Goal: Task Accomplishment & Management: Complete application form

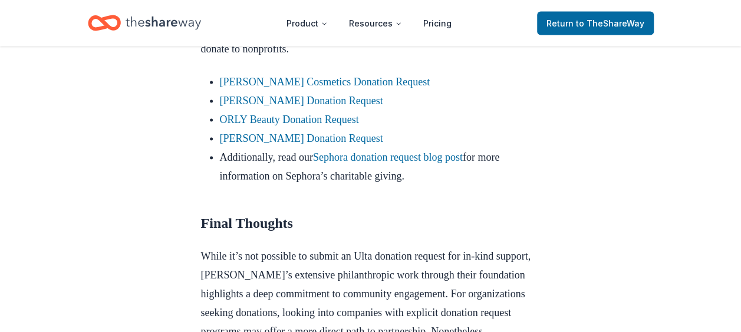
scroll to position [1120, 0]
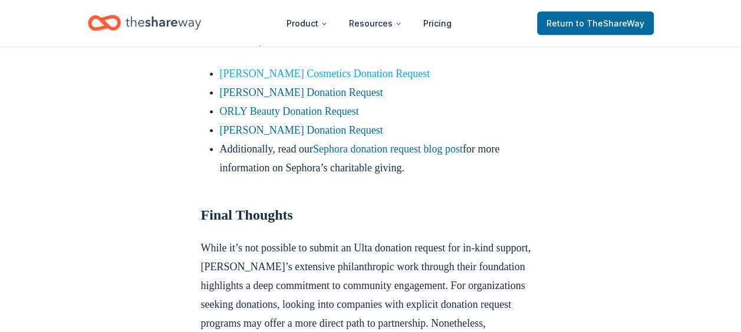
click at [286, 80] on link "Laura Mercier Cosmetics Donation Request" at bounding box center [325, 74] width 210 height 12
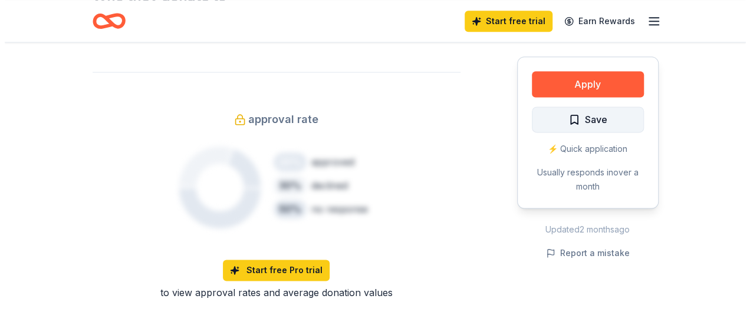
scroll to position [746, 0]
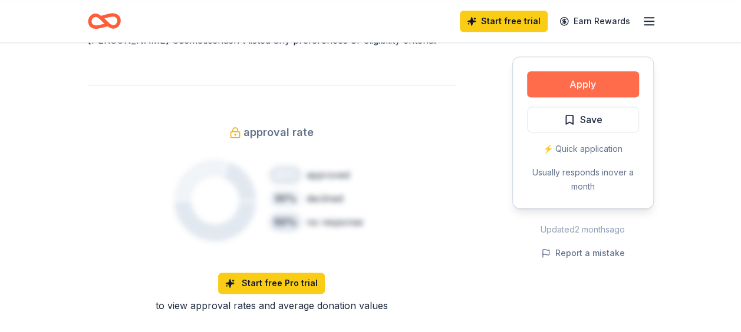
click at [578, 88] on button "Apply" at bounding box center [583, 84] width 112 height 26
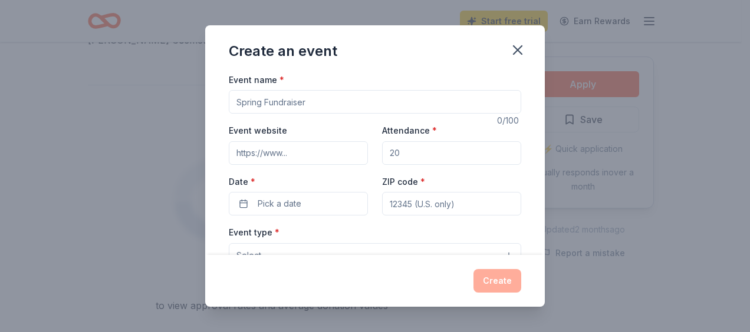
click at [250, 96] on input "Event name *" at bounding box center [375, 102] width 292 height 24
type input "Gateway to BeLeaf"
click at [266, 200] on span "Pick a date" at bounding box center [280, 204] width 44 height 14
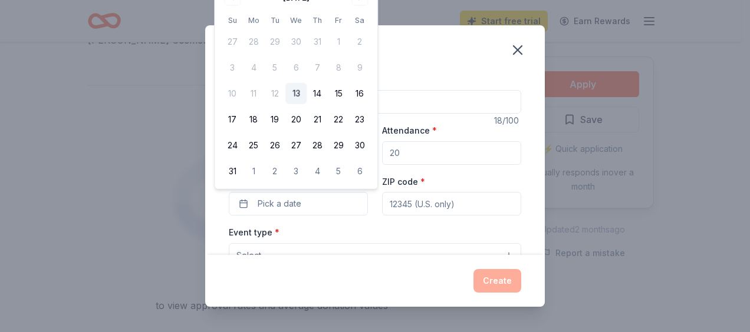
click at [439, 67] on div "Create an event" at bounding box center [375, 48] width 340 height 47
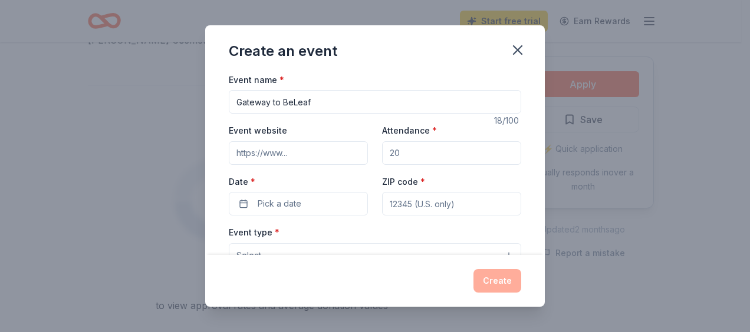
click at [258, 154] on input "Event website" at bounding box center [298, 153] width 139 height 24
drag, startPoint x: 258, startPoint y: 153, endPoint x: 263, endPoint y: 149, distance: 7.1
paste input "https://beleafsurvivors.org/"
type input "https://beleafsurvivors.org/"
click at [404, 152] on input "Attendance *" at bounding box center [451, 153] width 139 height 24
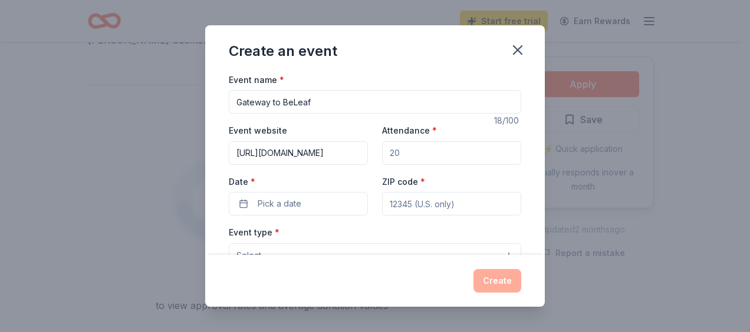
click at [404, 152] on input "Attendance *" at bounding box center [451, 153] width 139 height 24
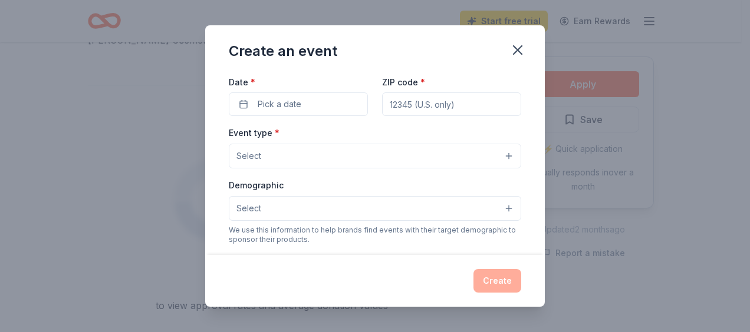
scroll to position [118, 0]
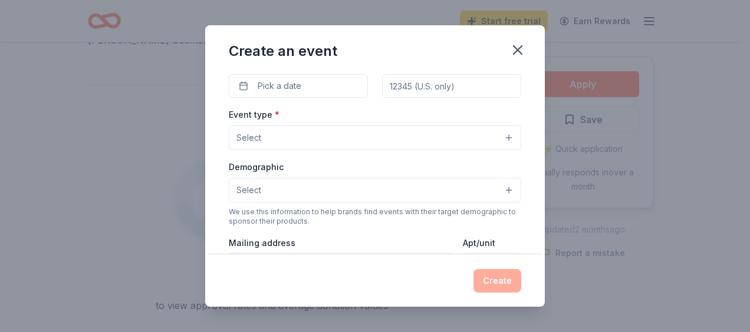
type input "60"
click at [502, 135] on button "Select" at bounding box center [375, 138] width 292 height 25
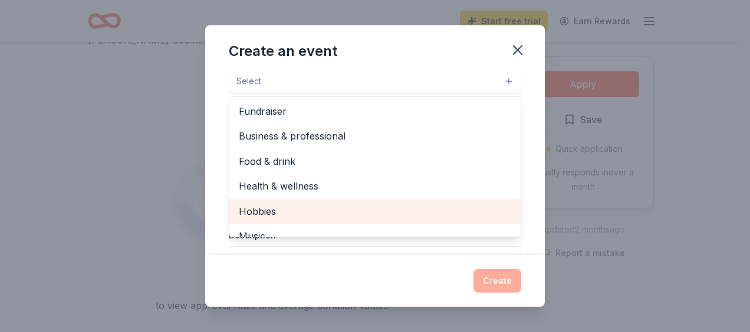
scroll to position [177, 0]
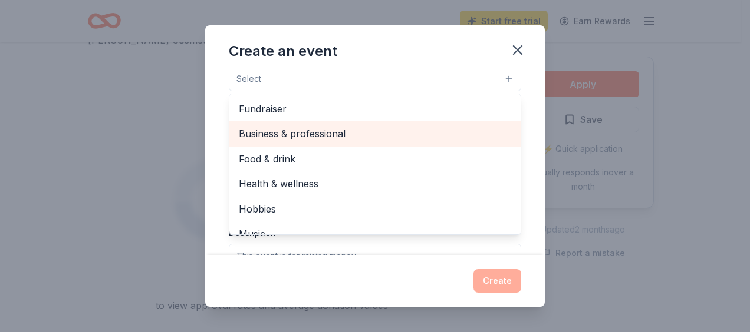
click at [298, 133] on span "Business & professional" at bounding box center [375, 133] width 272 height 15
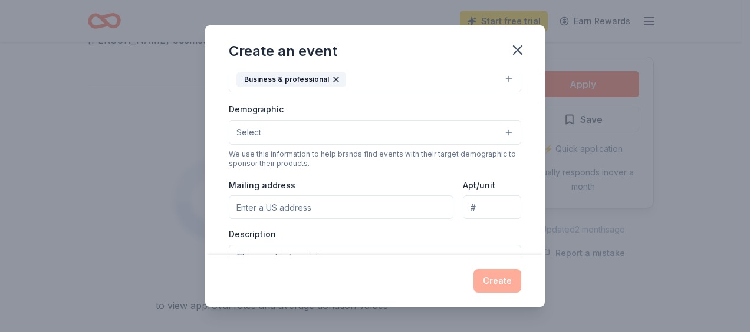
click at [390, 77] on button "Business & professional" at bounding box center [375, 80] width 292 height 26
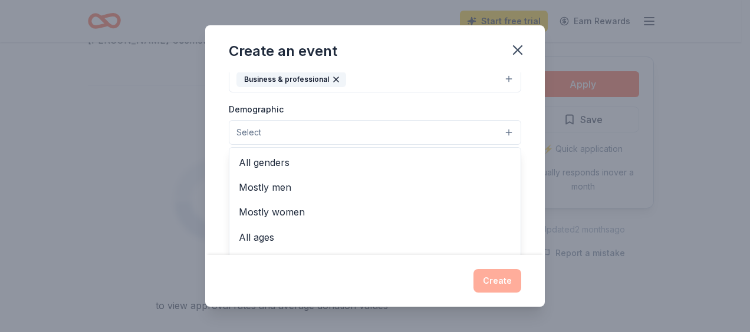
click at [258, 133] on span "Select" at bounding box center [248, 133] width 25 height 14
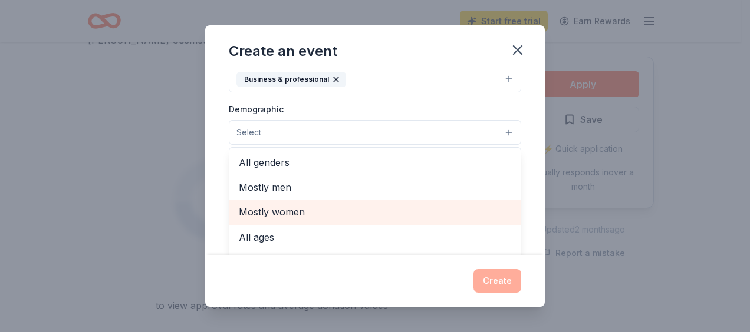
click at [272, 211] on span "Mostly women" at bounding box center [375, 212] width 272 height 15
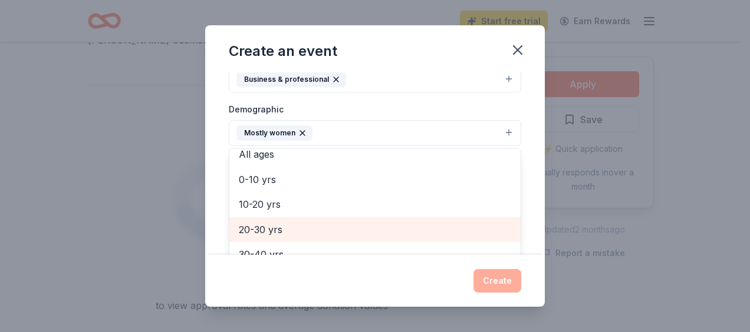
click at [269, 223] on span "20-30 yrs" at bounding box center [375, 229] width 272 height 15
click at [258, 226] on span "30-40 yrs" at bounding box center [375, 229] width 272 height 15
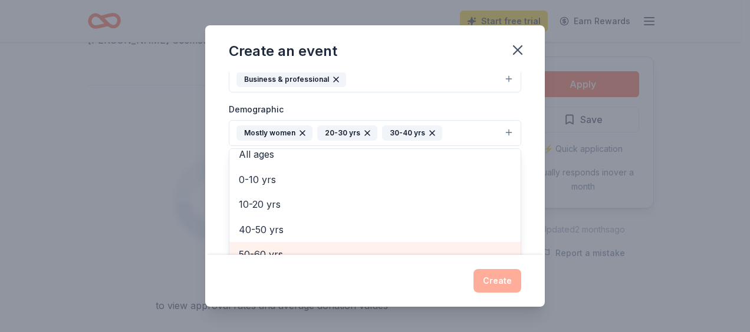
scroll to position [186, 0]
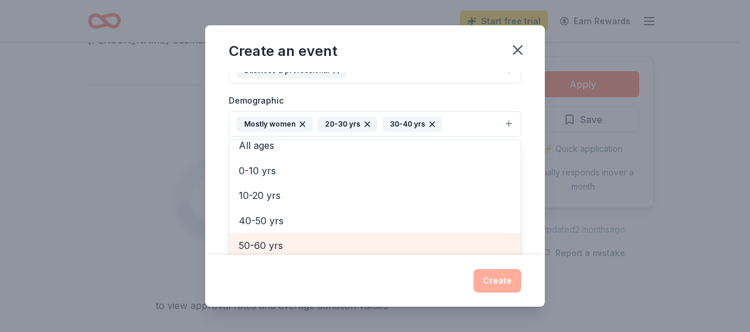
click at [264, 246] on span "50-60 yrs" at bounding box center [375, 245] width 272 height 15
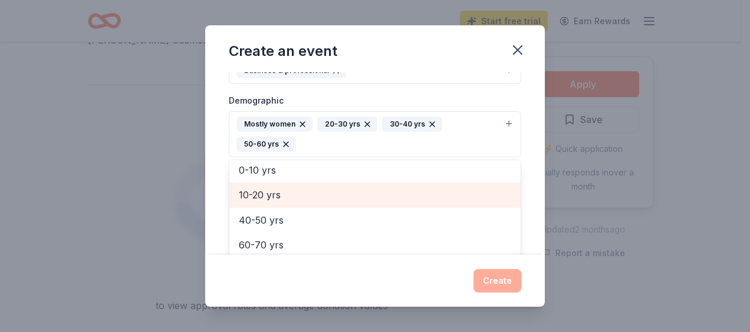
scroll to position [88, 0]
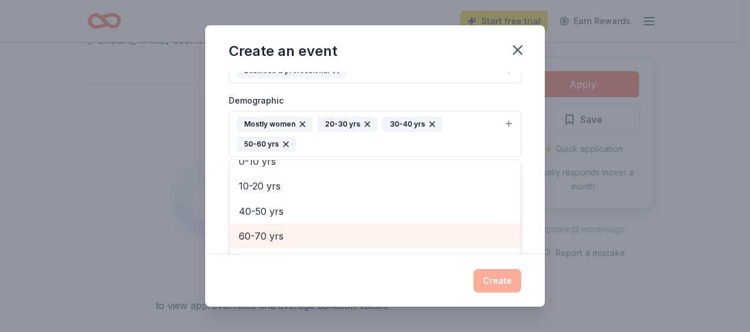
click at [262, 229] on span "60-70 yrs" at bounding box center [375, 236] width 272 height 15
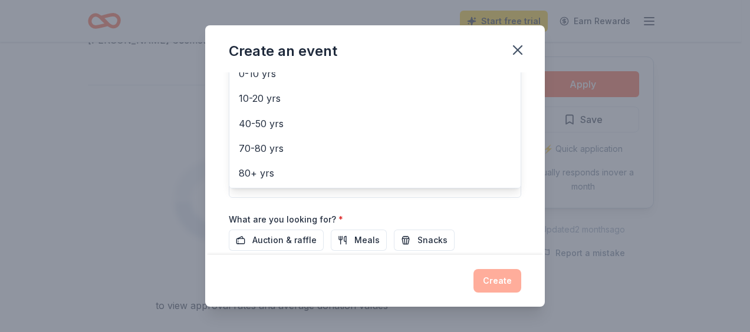
scroll to position [304, 0]
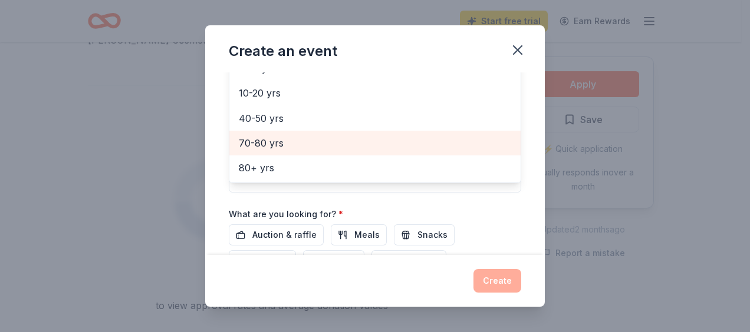
click at [266, 137] on span "70-80 yrs" at bounding box center [375, 143] width 272 height 15
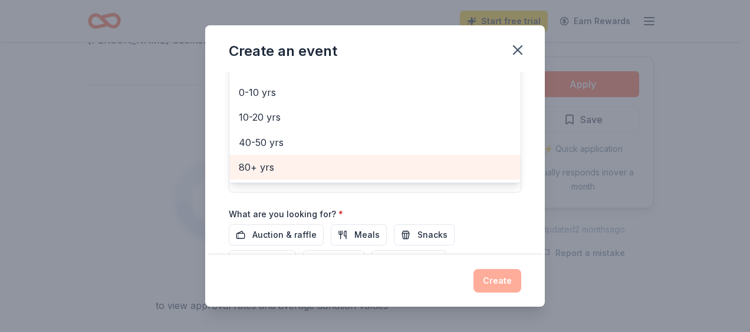
scroll to position [329, 0]
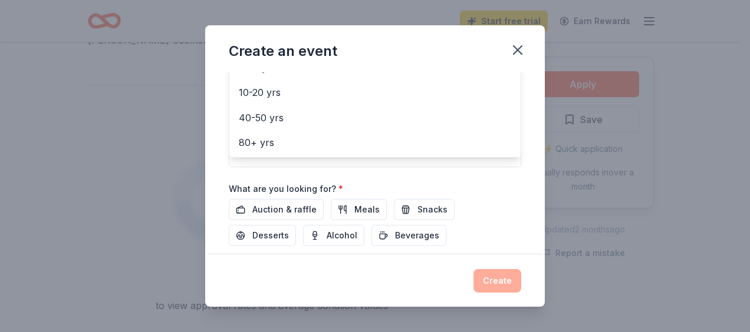
click at [351, 173] on div "Event name * Gateway to BeLeaf 18 /100 Event website https://beleafsurvivors.or…" at bounding box center [375, 27] width 292 height 567
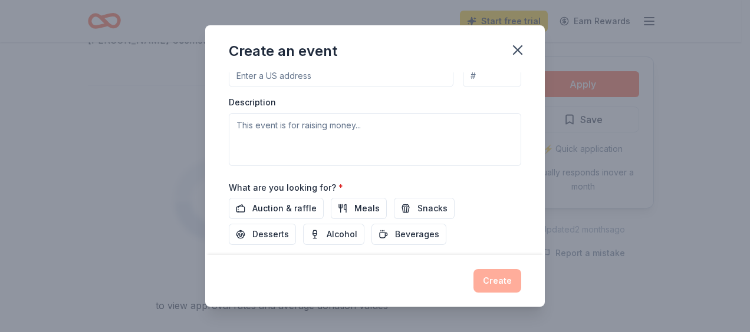
scroll to position [389, 0]
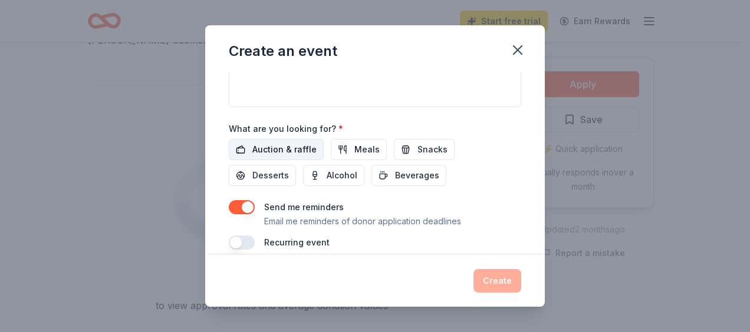
click at [289, 144] on span "Auction & raffle" at bounding box center [284, 150] width 64 height 14
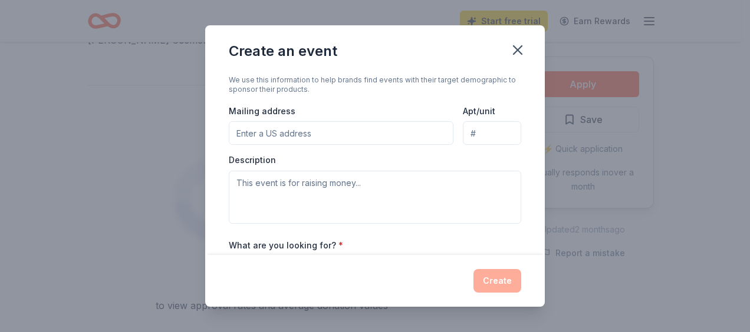
scroll to position [271, 0]
click at [291, 130] on input "Mailing address" at bounding box center [341, 135] width 225 height 24
type input "2000 Domanik Dr 4th floor"
type input "53404"
type input "apt 2"
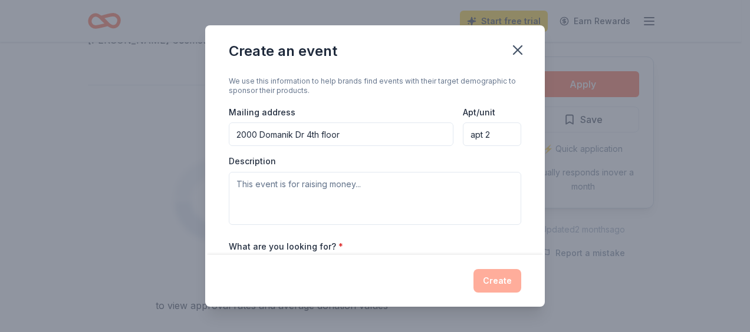
drag, startPoint x: 495, startPoint y: 130, endPoint x: 362, endPoint y: 133, distance: 133.3
click at [362, 133] on div "Mailing address 2000 Domanik Dr 4th floor Apt/unit apt 2" at bounding box center [375, 126] width 292 height 42
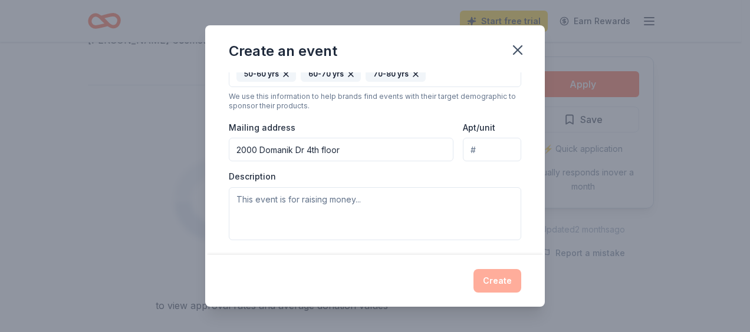
scroll to position [212, 0]
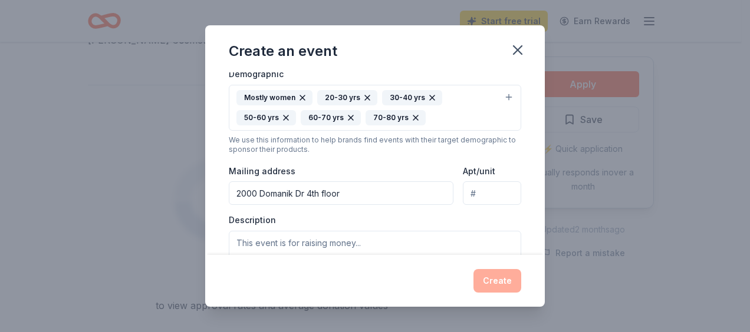
click at [355, 187] on input "2000 Domanik Dr 4th floor" at bounding box center [341, 194] width 225 height 24
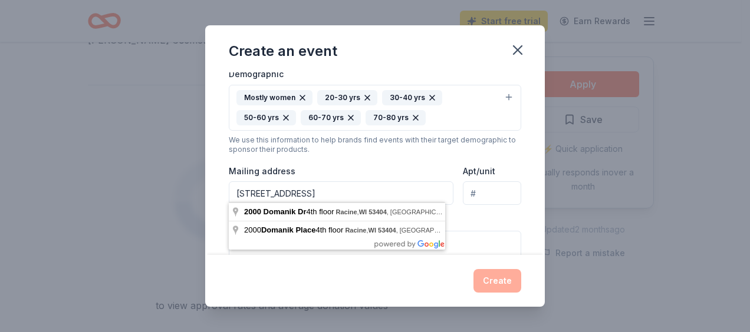
type input "2000 Domanik Dr 4th floor Racine WI 53404"
click at [350, 268] on div "Create" at bounding box center [375, 281] width 340 height 52
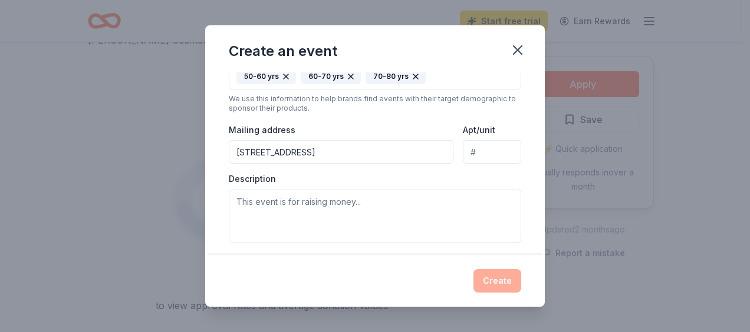
scroll to position [271, 0]
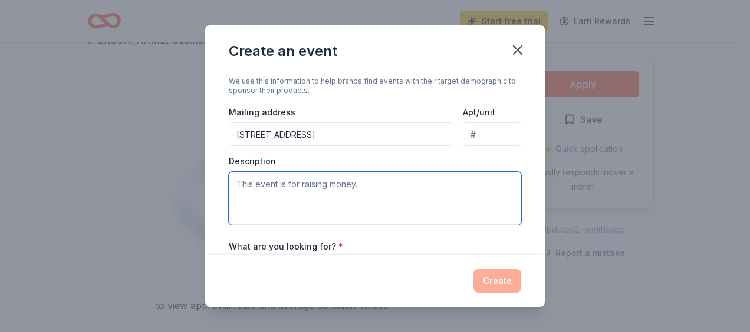
click at [249, 193] on textarea at bounding box center [375, 198] width 292 height 53
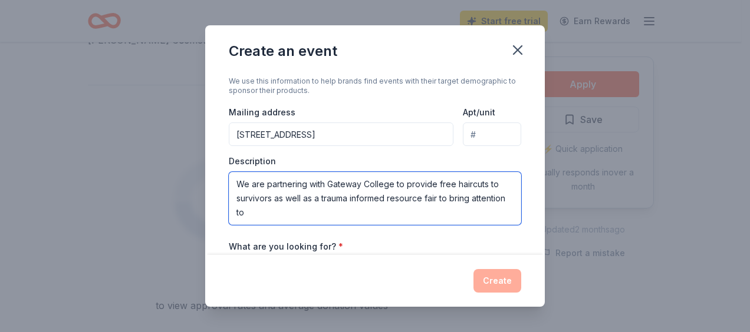
click at [302, 207] on textarea "We are partnering with Gateway College to provide free haircuts to survivors as…" at bounding box center [375, 198] width 292 height 53
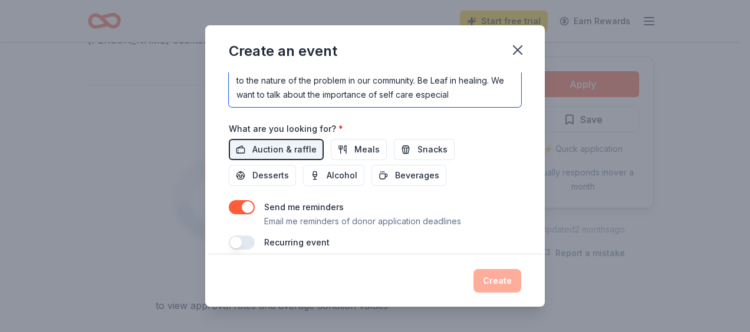
scroll to position [21, 0]
click at [282, 95] on textarea "We are partnering with Gateway College to provide free haircuts to survivors as…" at bounding box center [375, 80] width 292 height 53
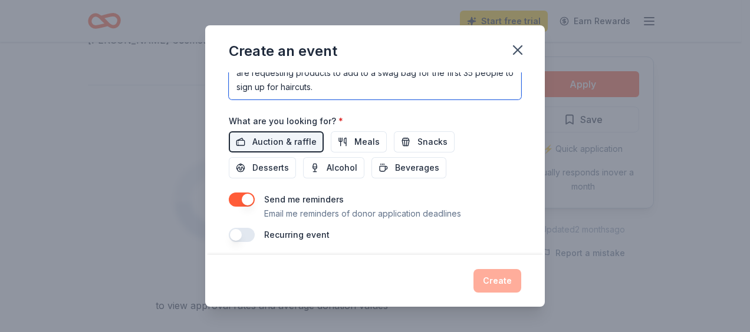
scroll to position [398, 0]
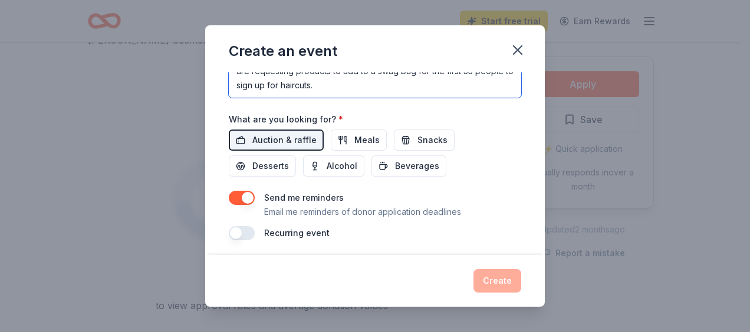
type textarea "We are partnering with Gateway College to provide free haircuts to survivors as…"
click at [417, 191] on div "Send me reminders Email me reminders of donor application deadlines" at bounding box center [362, 205] width 197 height 28
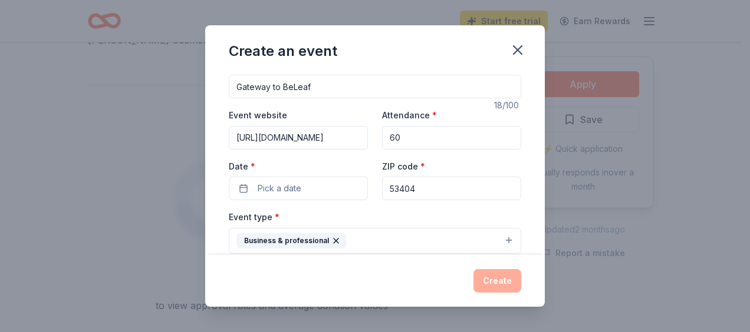
scroll to position [0, 0]
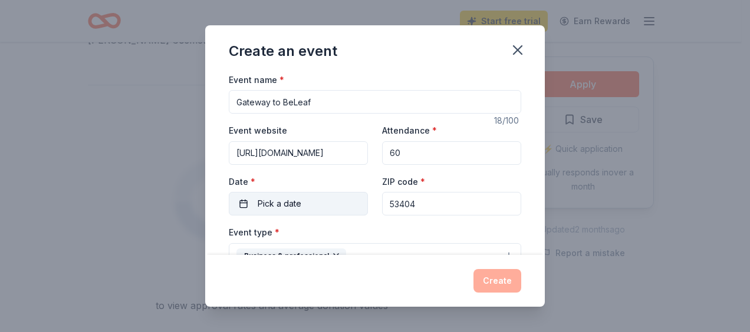
click at [254, 196] on button "Pick a date" at bounding box center [298, 204] width 139 height 24
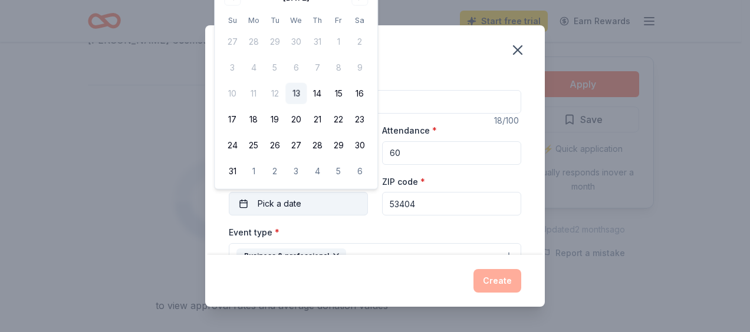
click at [259, 197] on span "Pick a date" at bounding box center [280, 204] width 44 height 14
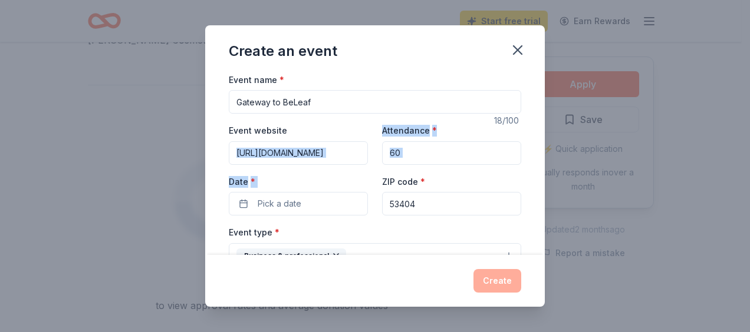
drag, startPoint x: 199, startPoint y: 176, endPoint x: 243, endPoint y: 217, distance: 60.5
click at [243, 217] on div "Create an event Event name * Gateway to BeLeaf 18 /100 Event website https://be…" at bounding box center [375, 166] width 750 height 332
drag, startPoint x: 243, startPoint y: 217, endPoint x: 241, endPoint y: 199, distance: 17.8
click at [241, 199] on button "Pick a date" at bounding box center [298, 204] width 139 height 24
drag, startPoint x: 431, startPoint y: 36, endPoint x: 444, endPoint y: 51, distance: 19.6
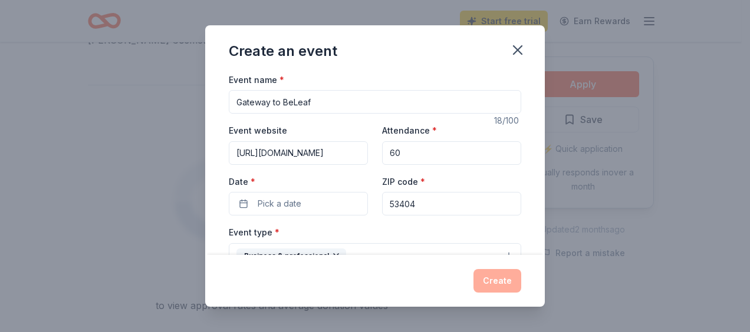
click at [444, 51] on div "Create an event" at bounding box center [375, 48] width 340 height 47
click at [338, 209] on button "Pick a date" at bounding box center [298, 204] width 139 height 24
click at [266, 208] on span "Pick a date" at bounding box center [280, 204] width 44 height 14
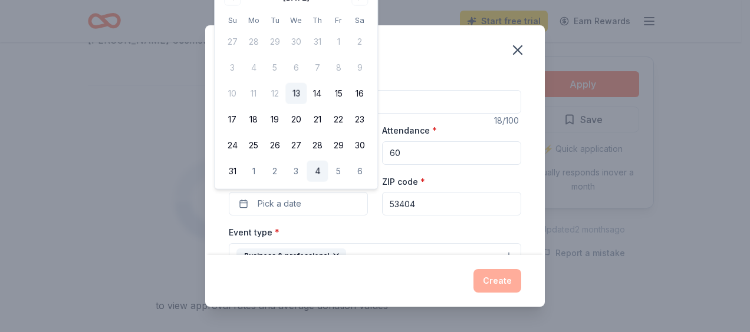
click at [318, 169] on button "4" at bounding box center [316, 171] width 21 height 21
click at [363, 171] on button "6" at bounding box center [359, 171] width 21 height 21
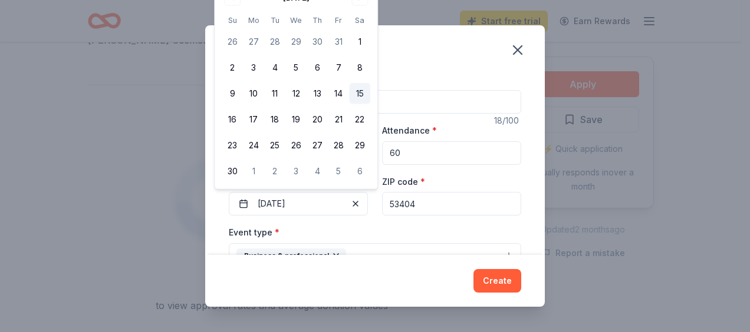
click at [360, 90] on button "15" at bounding box center [359, 93] width 21 height 21
drag, startPoint x: 487, startPoint y: 282, endPoint x: 482, endPoint y: 285, distance: 6.6
click at [486, 283] on button "Create" at bounding box center [497, 281] width 48 height 24
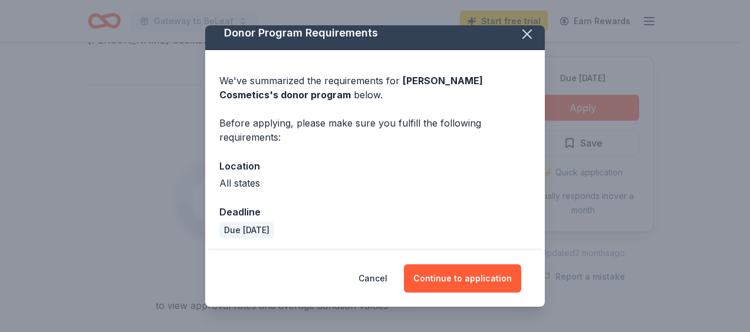
scroll to position [11, 0]
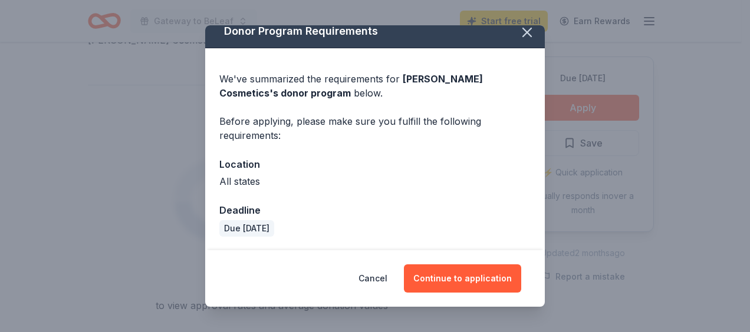
drag, startPoint x: 451, startPoint y: 279, endPoint x: 279, endPoint y: 154, distance: 212.6
click at [281, 153] on div "Donor Program Requirements We've summarized the requirements for Laura Mercier …" at bounding box center [375, 166] width 340 height 282
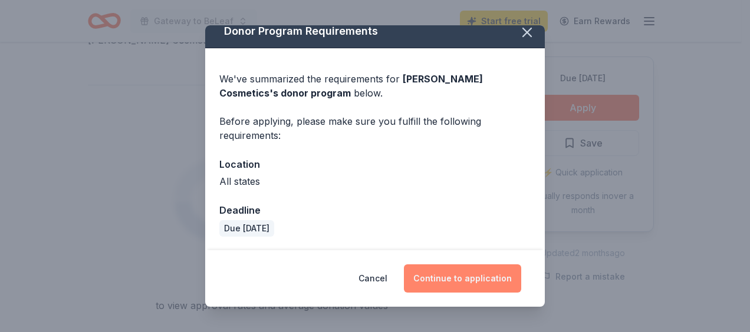
click at [459, 284] on button "Continue to application" at bounding box center [462, 279] width 117 height 28
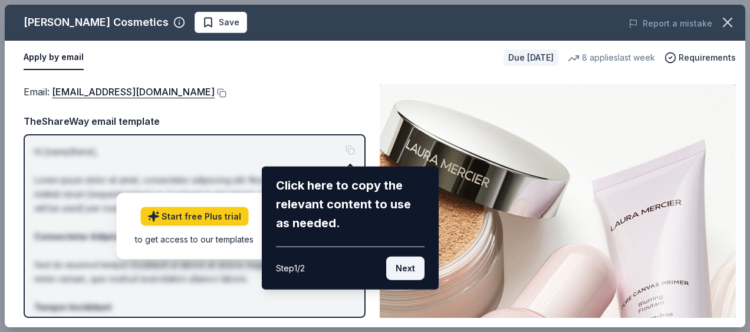
click at [397, 261] on button "Next" at bounding box center [405, 269] width 38 height 24
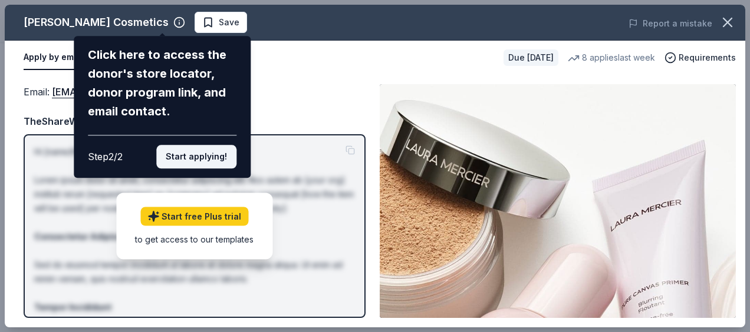
click at [191, 156] on button "Start applying!" at bounding box center [196, 157] width 80 height 24
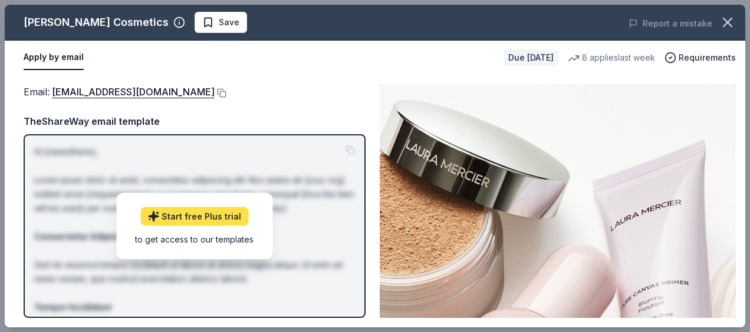
click at [190, 215] on link "Start free Plus trial" at bounding box center [194, 216] width 108 height 19
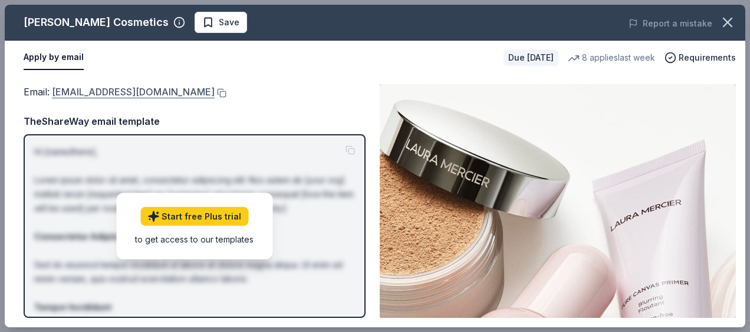
click at [113, 89] on link "contact_us@lauramercier.com" at bounding box center [133, 91] width 163 height 15
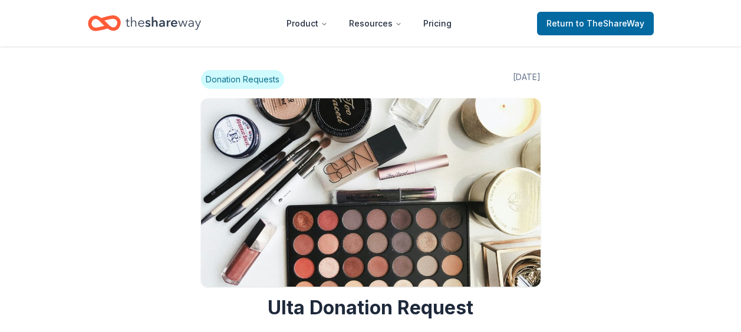
scroll to position [1119, 0]
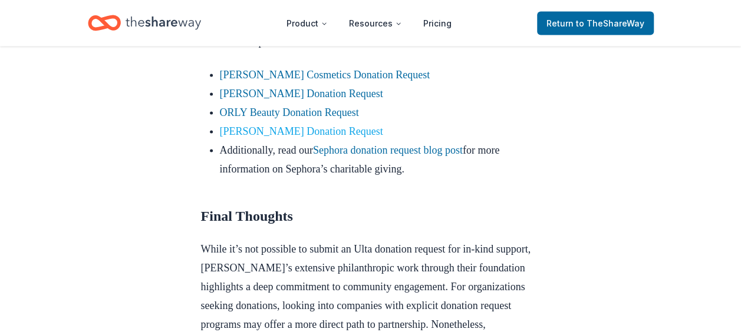
drag, startPoint x: 0, startPoint y: 0, endPoint x: 256, endPoint y: 189, distance: 317.8
click at [256, 137] on link "[PERSON_NAME] Donation Request" at bounding box center [301, 132] width 163 height 12
click at [242, 137] on link "Kiehl's Donation Request" at bounding box center [301, 132] width 163 height 12
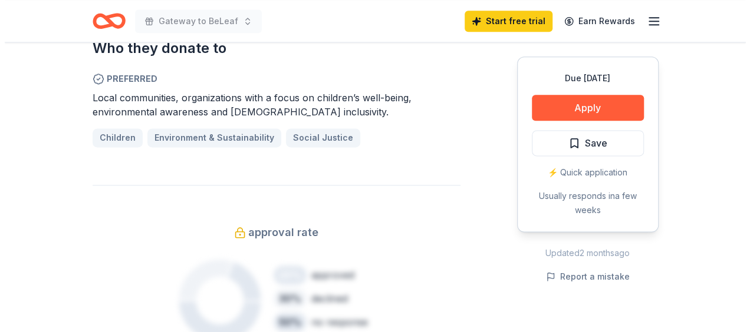
scroll to position [707, 0]
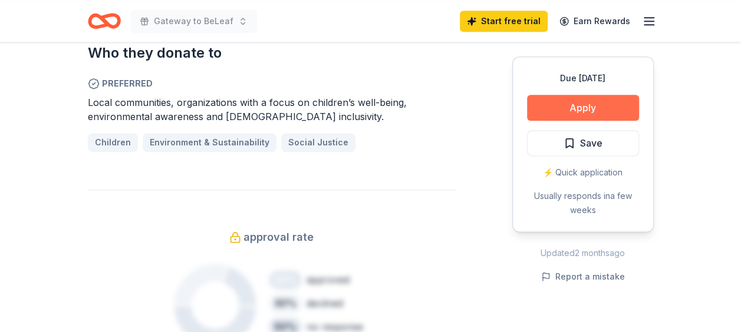
click at [555, 106] on button "Apply" at bounding box center [583, 108] width 112 height 26
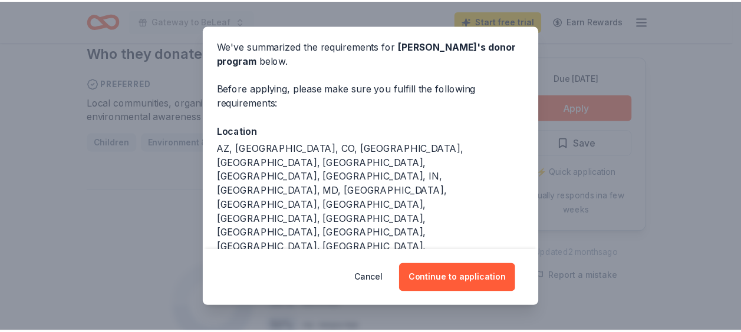
scroll to position [85, 0]
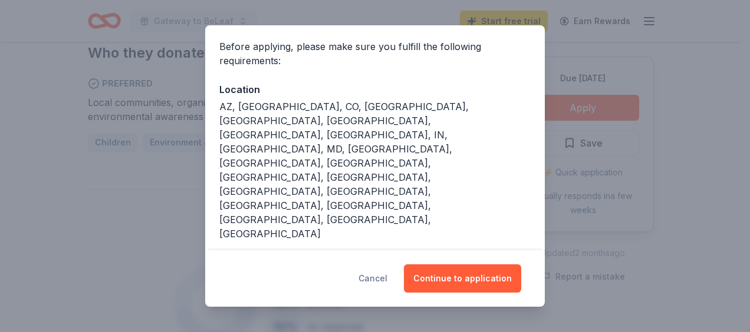
click at [375, 275] on button "Cancel" at bounding box center [372, 279] width 29 height 28
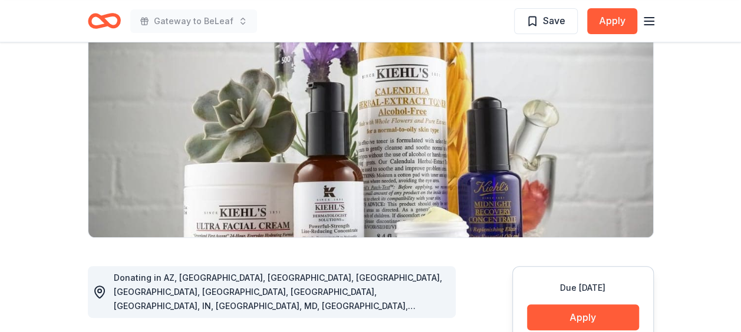
scroll to position [118, 0]
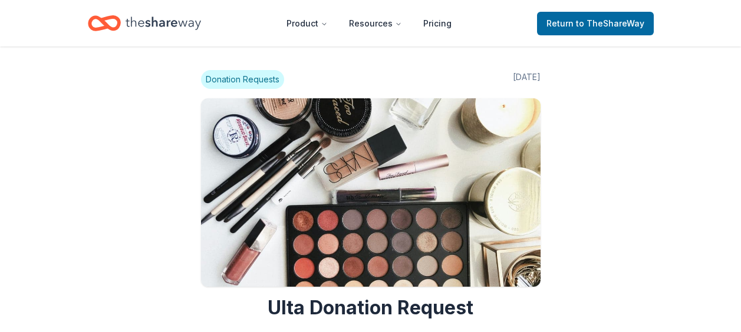
scroll to position [1118, 0]
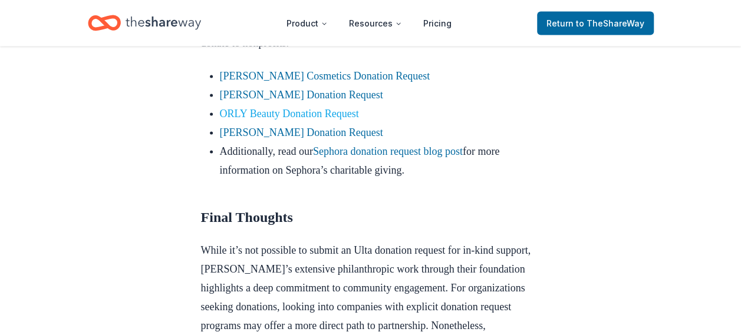
click at [256, 120] on link "ORLY Beauty Donation Request" at bounding box center [289, 114] width 139 height 12
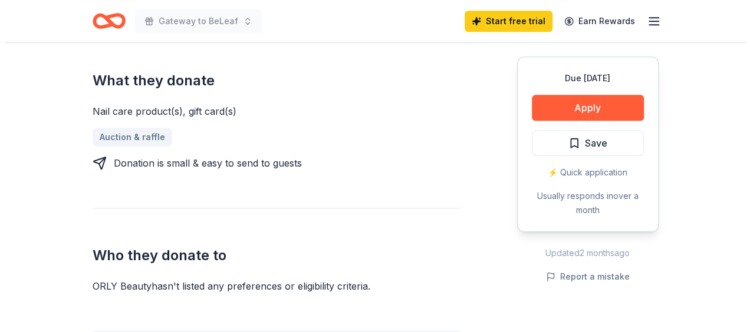
scroll to position [530, 0]
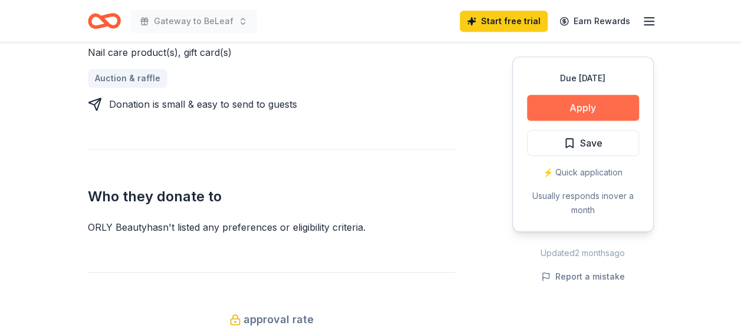
click at [599, 104] on button "Apply" at bounding box center [583, 108] width 112 height 26
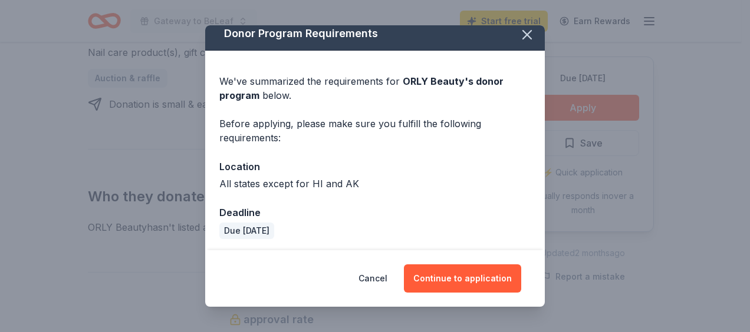
scroll to position [11, 0]
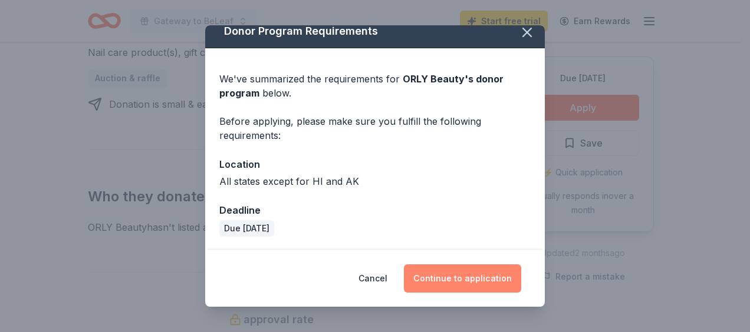
click at [472, 271] on button "Continue to application" at bounding box center [462, 279] width 117 height 28
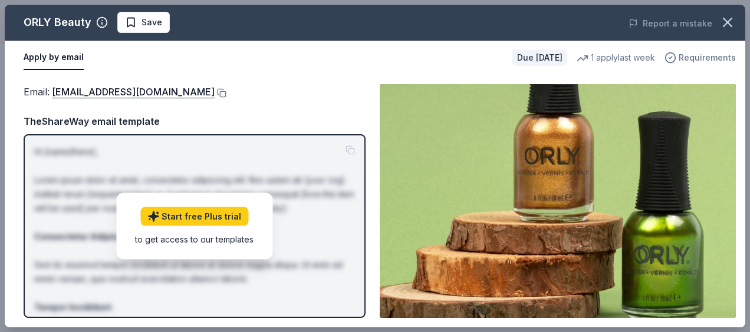
click at [703, 57] on span "Requirements" at bounding box center [706, 58] width 57 height 14
